Goal: Task Accomplishment & Management: Manage account settings

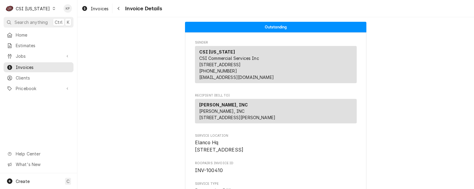
scroll to position [918, 0]
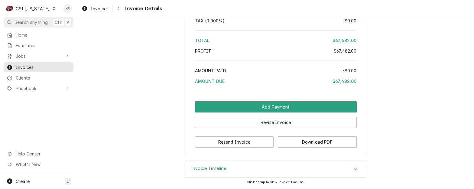
click at [53, 8] on icon "Dynamic Content Wrapper" at bounding box center [54, 8] width 2 height 3
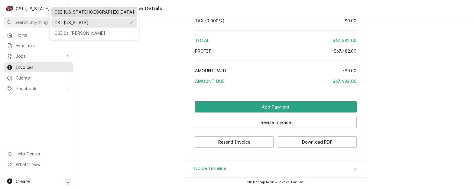
click at [63, 13] on div "CSI [US_STATE][GEOGRAPHIC_DATA]" at bounding box center [94, 12] width 80 height 6
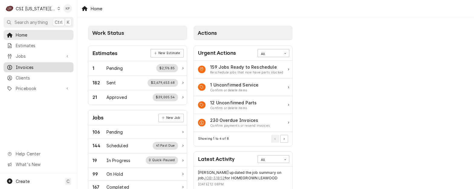
click at [28, 64] on span "Invoices" at bounding box center [43, 67] width 55 height 6
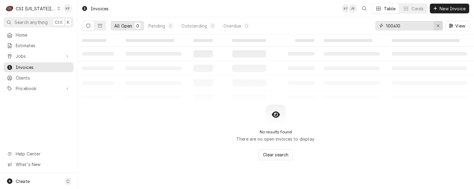
click at [437, 25] on icon "Erase input" at bounding box center [438, 26] width 3 height 4
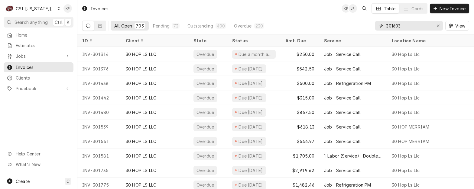
type input "301603"
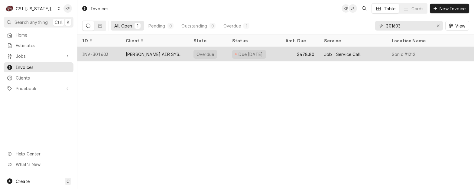
click at [92, 54] on div "INV-301603" at bounding box center [99, 54] width 44 height 15
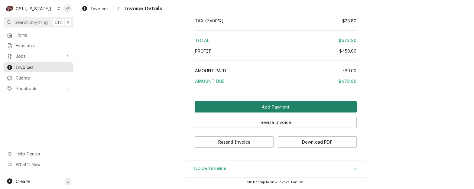
scroll to position [1034, 0]
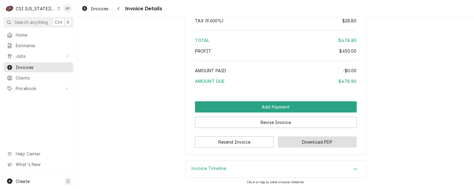
click at [336, 139] on button "Download PDF" at bounding box center [317, 141] width 79 height 11
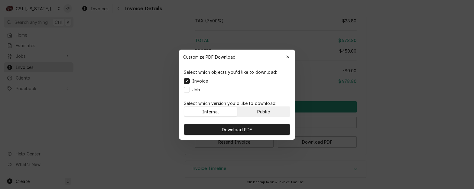
click at [275, 113] on button "Public" at bounding box center [263, 112] width 53 height 10
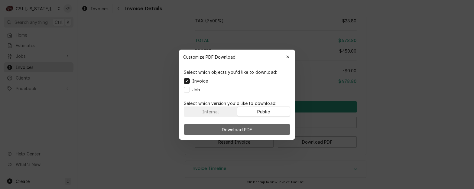
click at [275, 127] on button "Download PDF" at bounding box center [237, 129] width 106 height 11
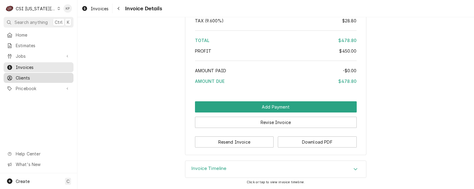
click at [29, 75] on span "Clients" at bounding box center [43, 78] width 55 height 6
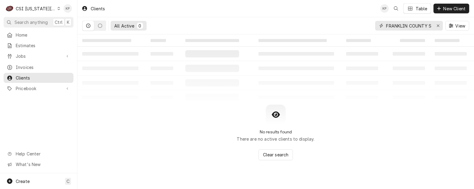
click at [438, 26] on div "Erase input" at bounding box center [438, 26] width 6 height 6
click at [417, 25] on input "Dynamic Content Wrapper" at bounding box center [414, 26] width 57 height 10
type input "RED PEPPER"
click at [58, 10] on icon "Dynamic Content Wrapper" at bounding box center [59, 8] width 2 height 3
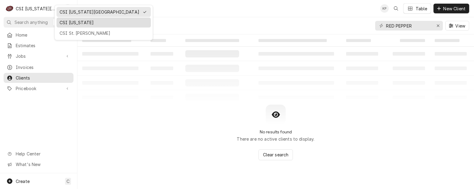
click at [65, 22] on div "CSI [US_STATE]" at bounding box center [104, 22] width 88 height 6
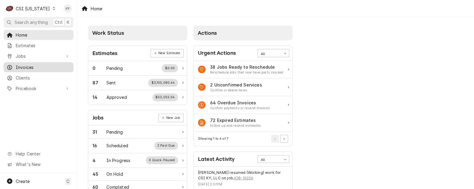
click at [28, 67] on span "Invoices" at bounding box center [43, 67] width 55 height 6
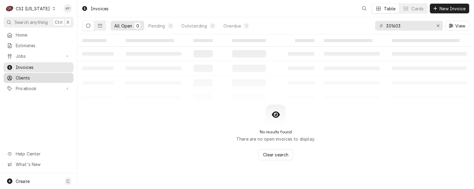
click at [27, 76] on span "Clients" at bounding box center [43, 78] width 55 height 6
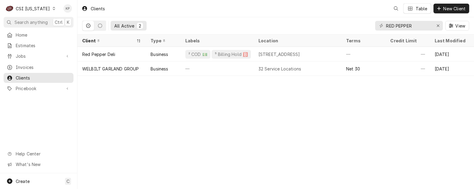
click at [27, 76] on span "Clients" at bounding box center [43, 78] width 55 height 6
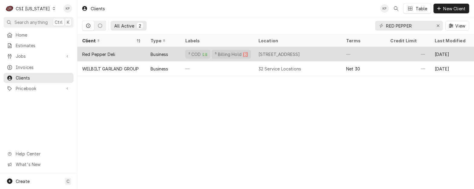
click at [99, 54] on div "Red Pepper Deli" at bounding box center [98, 54] width 33 height 6
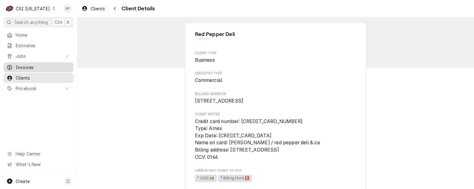
click at [24, 65] on span "Invoices" at bounding box center [43, 67] width 55 height 6
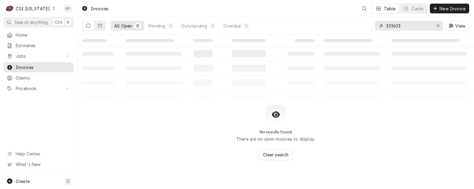
click at [439, 25] on icon "Erase input" at bounding box center [438, 26] width 3 height 4
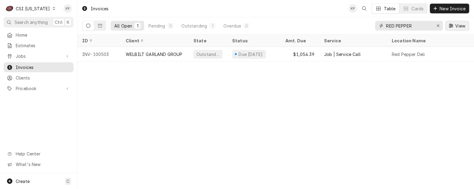
type input "RED PEPPER"
click at [439, 24] on icon "Erase input" at bounding box center [438, 26] width 3 height 4
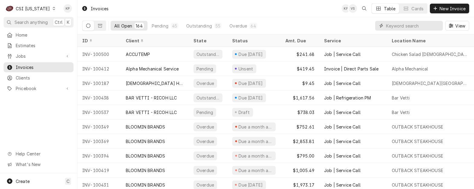
click at [404, 26] on input "Dynamic Content Wrapper" at bounding box center [413, 26] width 54 height 10
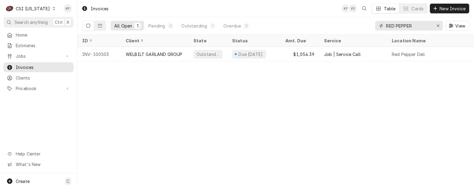
type input "RED PEPPER"
click at [127, 25] on div "All Open" at bounding box center [123, 26] width 18 height 6
click at [26, 76] on span "Clients" at bounding box center [43, 78] width 55 height 6
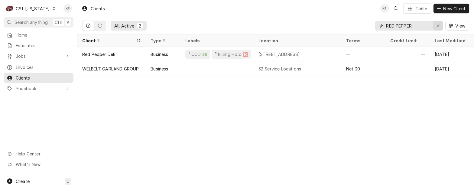
click at [438, 26] on icon "Erase input" at bounding box center [438, 26] width 2 height 2
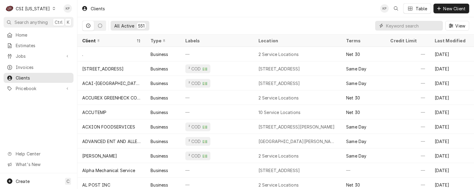
click at [417, 28] on input "Dynamic Content Wrapper" at bounding box center [413, 26] width 54 height 10
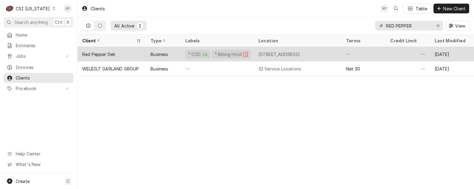
type input "RED PEPPER"
click at [98, 54] on div "Red Pepper Deli" at bounding box center [98, 54] width 33 height 6
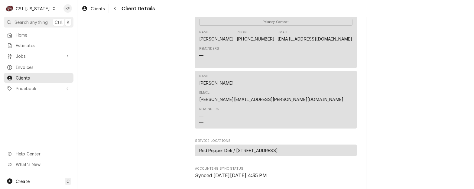
scroll to position [310, 0]
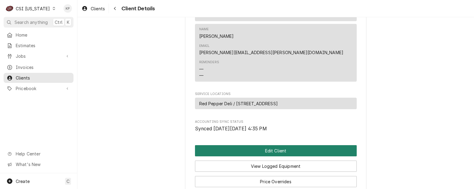
click at [256, 145] on button "Edit Client" at bounding box center [276, 150] width 162 height 11
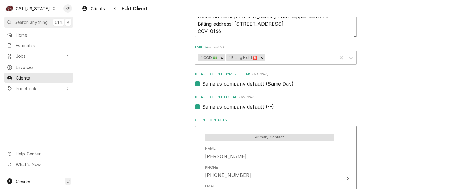
scroll to position [333, 0]
click at [261, 57] on icon "Remove ⁵ Billing Hold 🅱️" at bounding box center [262, 57] width 4 height 4
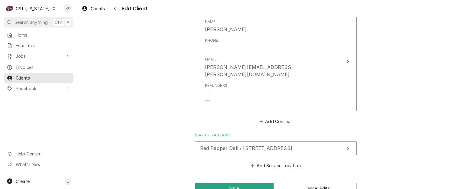
scroll to position [564, 0]
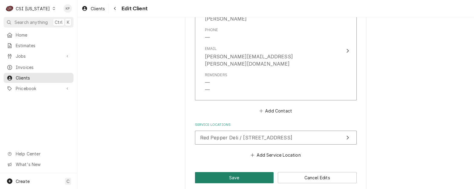
click at [228, 172] on button "Save" at bounding box center [234, 177] width 79 height 11
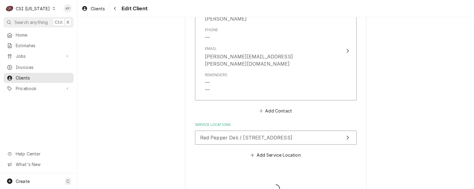
type textarea "x"
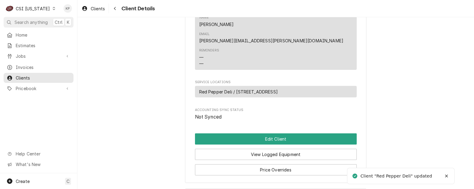
scroll to position [340, 0]
